Goal: Information Seeking & Learning: Learn about a topic

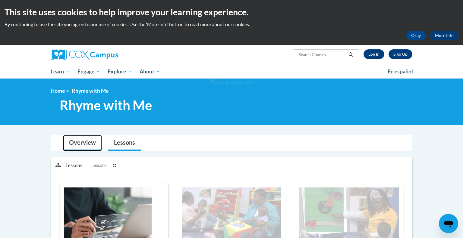
click at [77, 144] on link "Overview" at bounding box center [82, 143] width 39 height 16
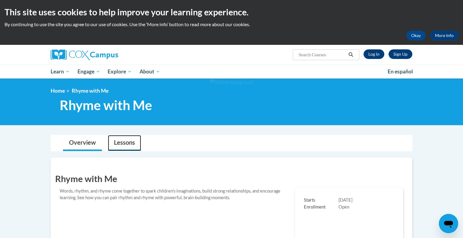
click at [124, 141] on link "Lessons" at bounding box center [124, 143] width 33 height 16
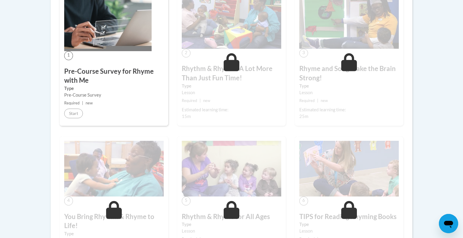
scroll to position [370, 0]
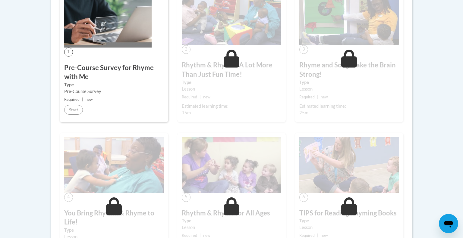
click at [450, 222] on icon "Open messaging window" at bounding box center [448, 224] width 9 height 7
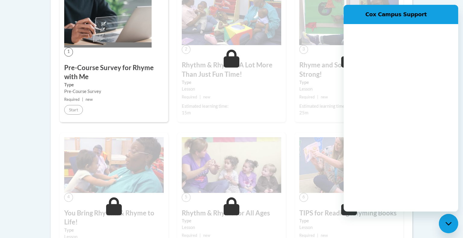
scroll to position [0, 0]
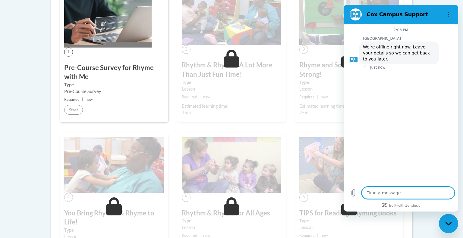
type textarea "x"
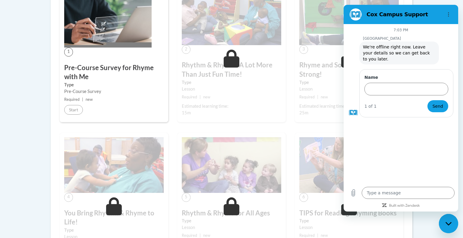
click at [296, 199] on div "6 TIPS for Reading Rhyming Books Type Lesson Required | new Estimated learning …" at bounding box center [349, 202] width 108 height 138
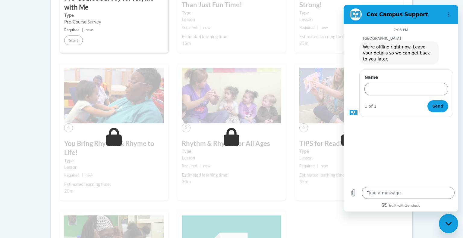
scroll to position [449, 0]
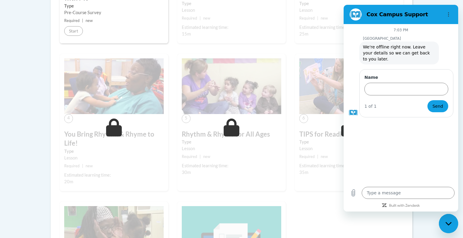
click at [276, 2] on label "Type" at bounding box center [231, 3] width 99 height 7
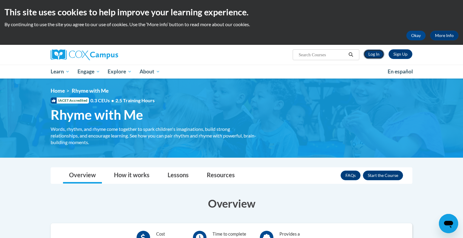
click at [370, 54] on link "Log In" at bounding box center [373, 54] width 21 height 10
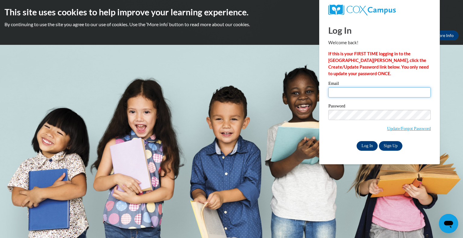
type input "langhinrichs_j@shaker.org"
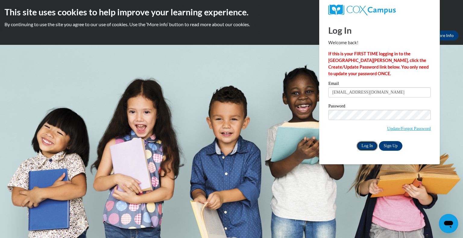
click at [362, 147] on input "Log In" at bounding box center [366, 146] width 21 height 10
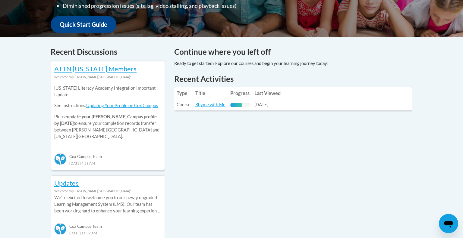
scroll to position [221, 0]
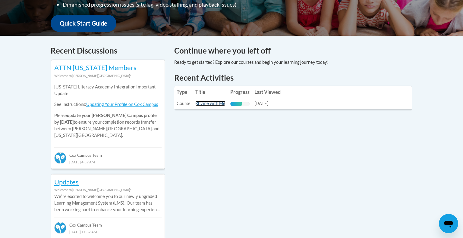
click at [218, 103] on link "Rhyme with Me" at bounding box center [210, 103] width 30 height 5
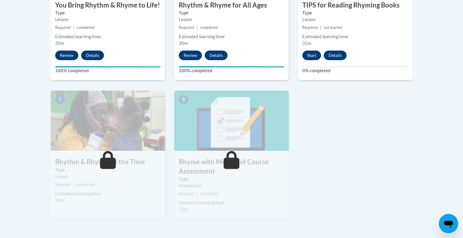
scroll to position [435, 0]
click at [311, 54] on button "Start" at bounding box center [311, 56] width 19 height 10
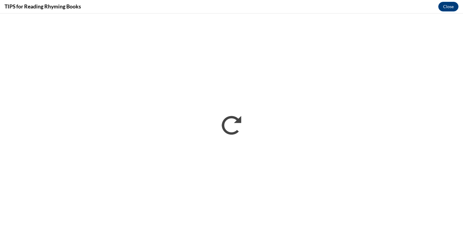
scroll to position [0, 0]
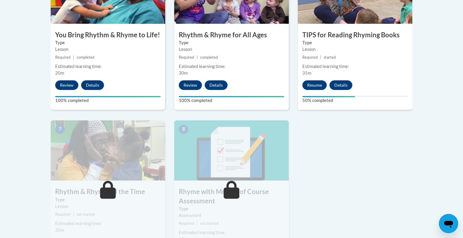
scroll to position [404, 0]
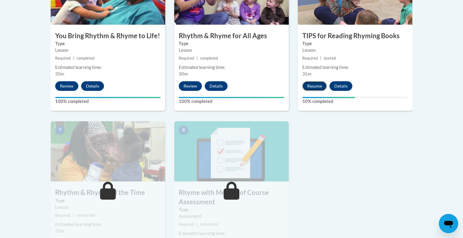
click at [318, 86] on button "Resume" at bounding box center [314, 86] width 24 height 10
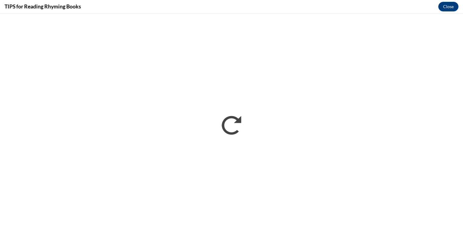
scroll to position [0, 0]
